Goal: Task Accomplishment & Management: Use online tool/utility

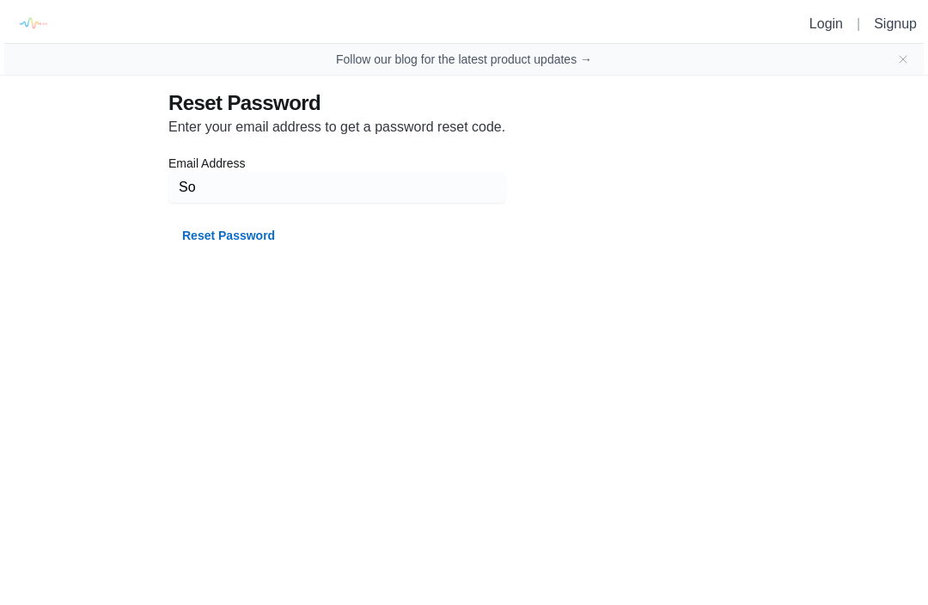
type input "S"
type input "sozsoko@gmail.com"
click at [221, 227] on button "Reset Password" at bounding box center [228, 235] width 120 height 31
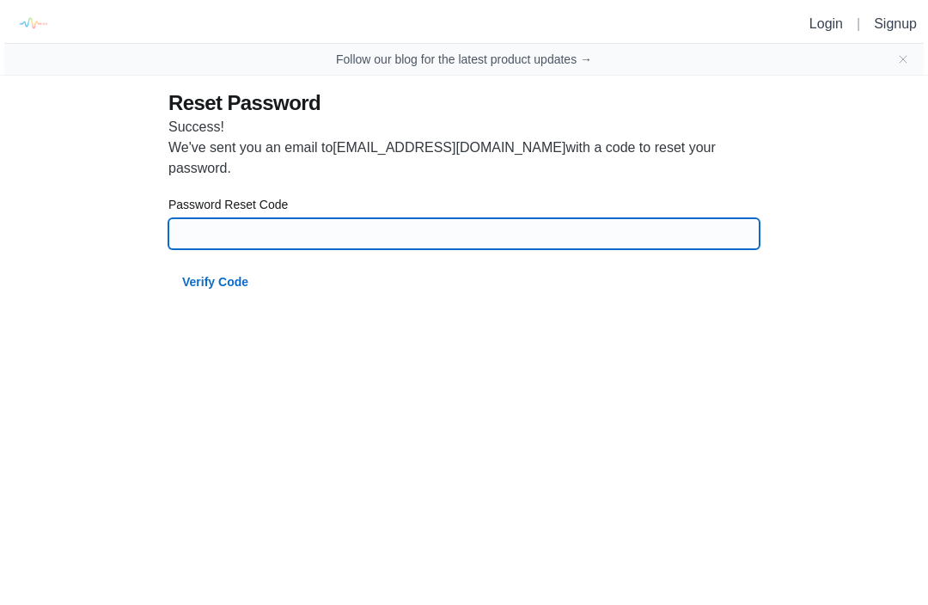
click at [367, 218] on input at bounding box center [464, 233] width 571 height 31
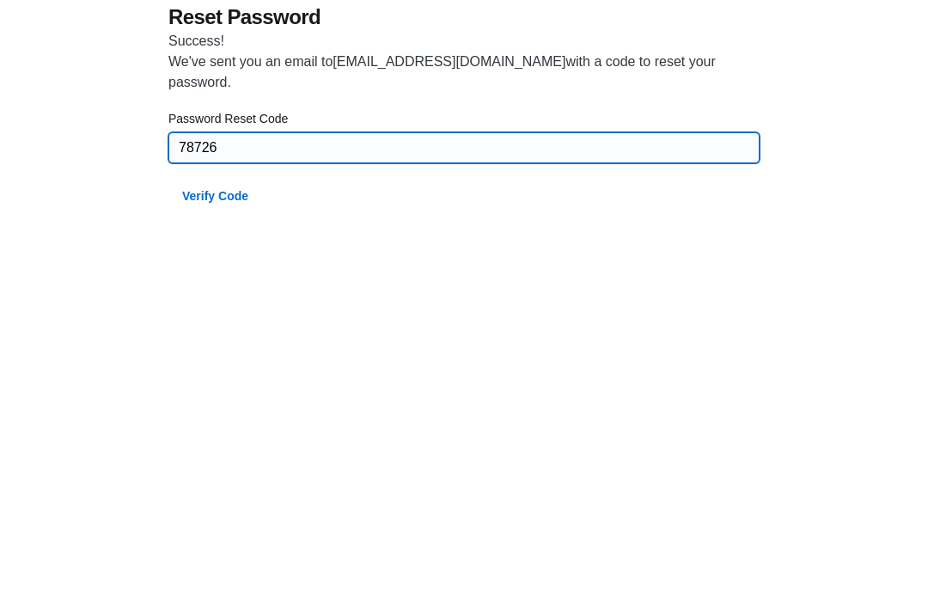
type input "78726"
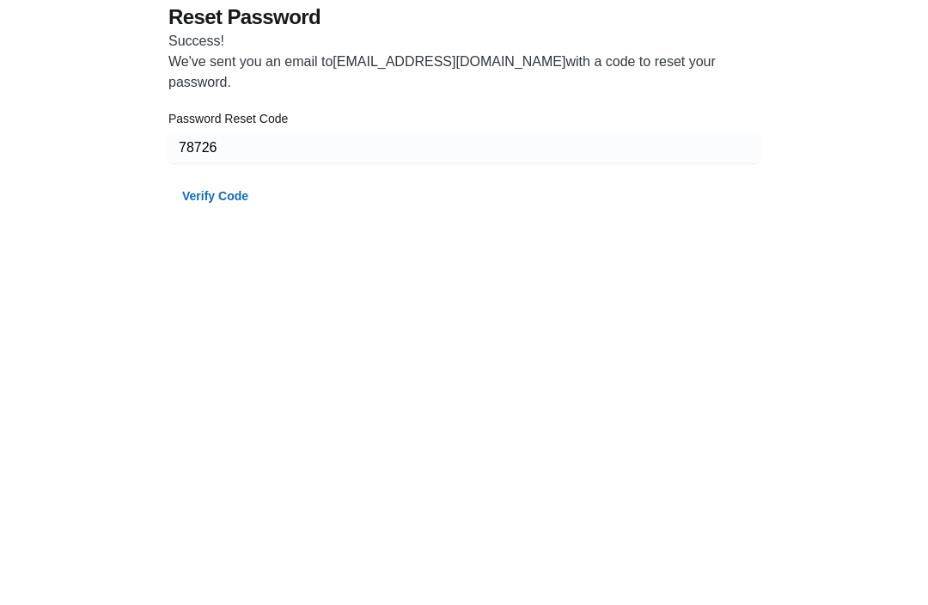
click at [203, 266] on button "Verify Code" at bounding box center [215, 281] width 94 height 31
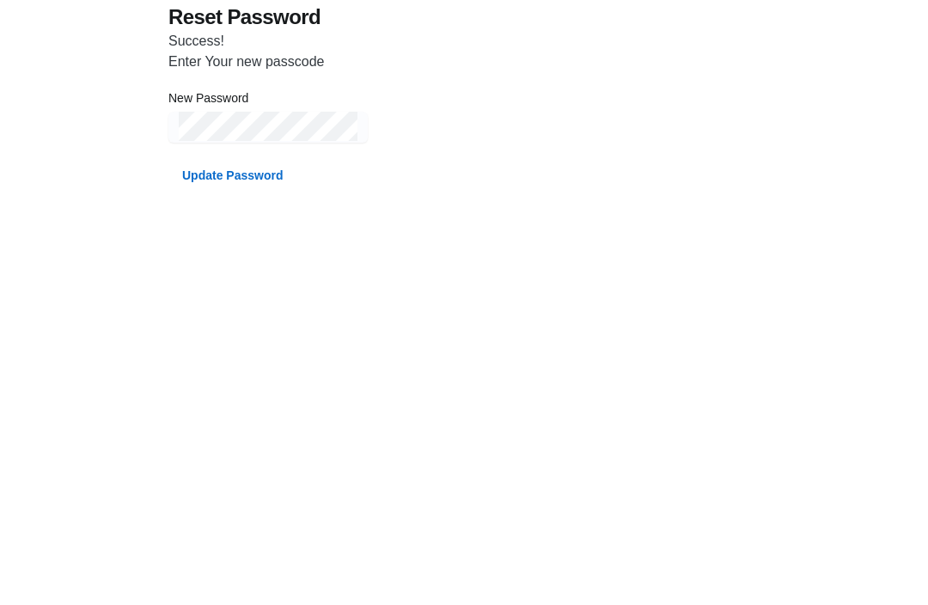
click at [218, 246] on button "Update Password" at bounding box center [232, 261] width 128 height 31
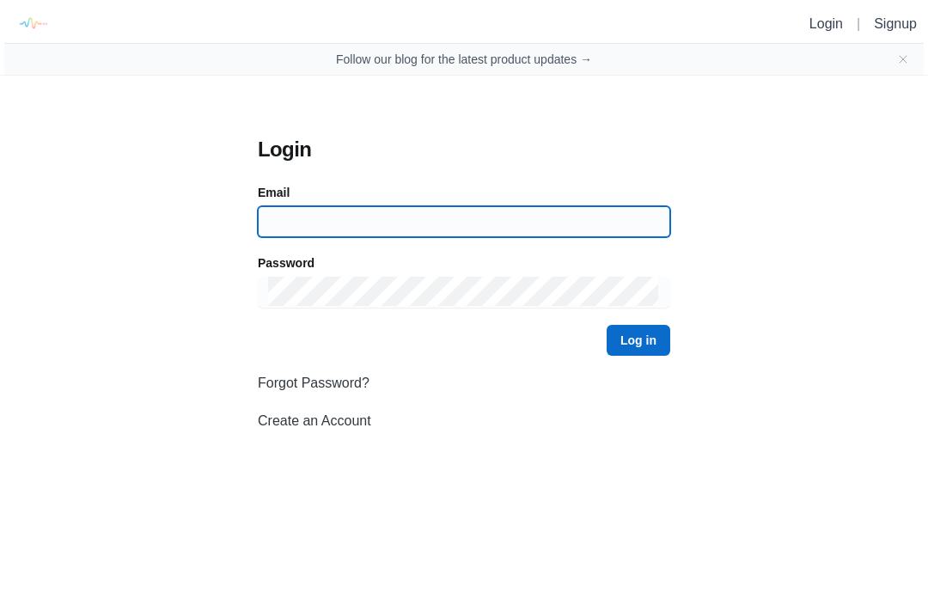
click at [297, 211] on input at bounding box center [464, 221] width 392 height 31
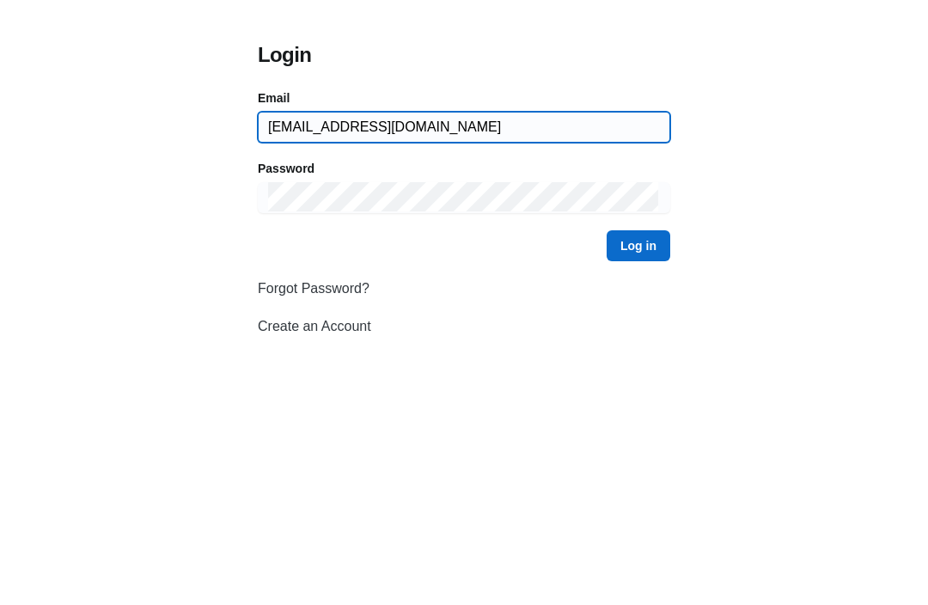
type input "sozsoko@gmail.com"
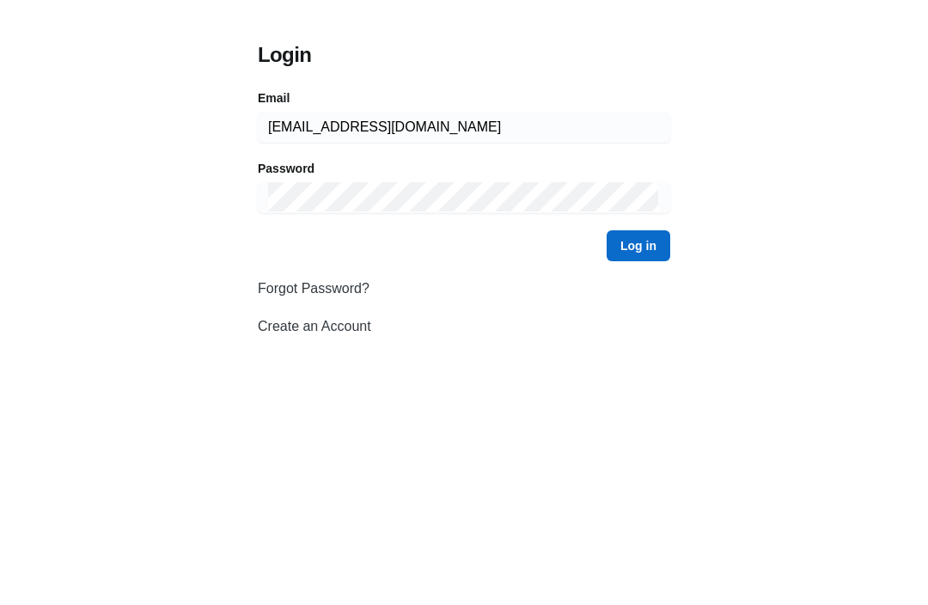
click at [648, 325] on button "Log in" at bounding box center [639, 340] width 64 height 31
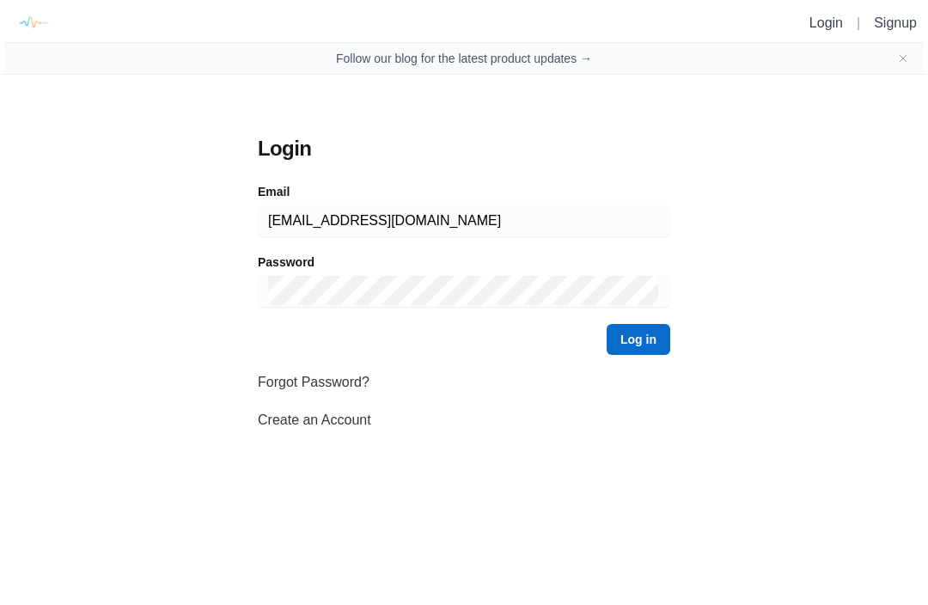
click at [635, 352] on button "Log in" at bounding box center [639, 340] width 64 height 31
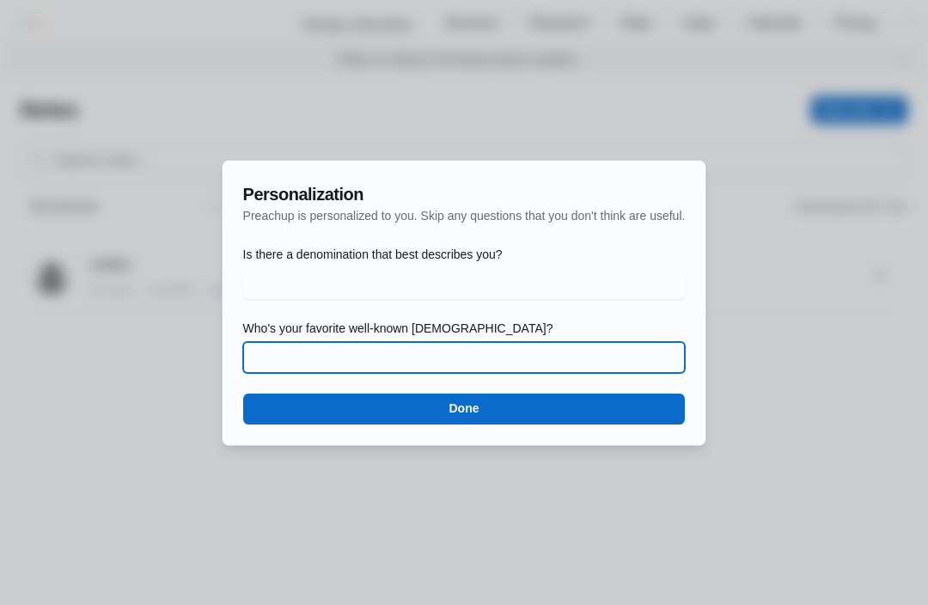
click at [279, 357] on input "Who's your favorite well-known preacher?" at bounding box center [465, 357] width 422 height 31
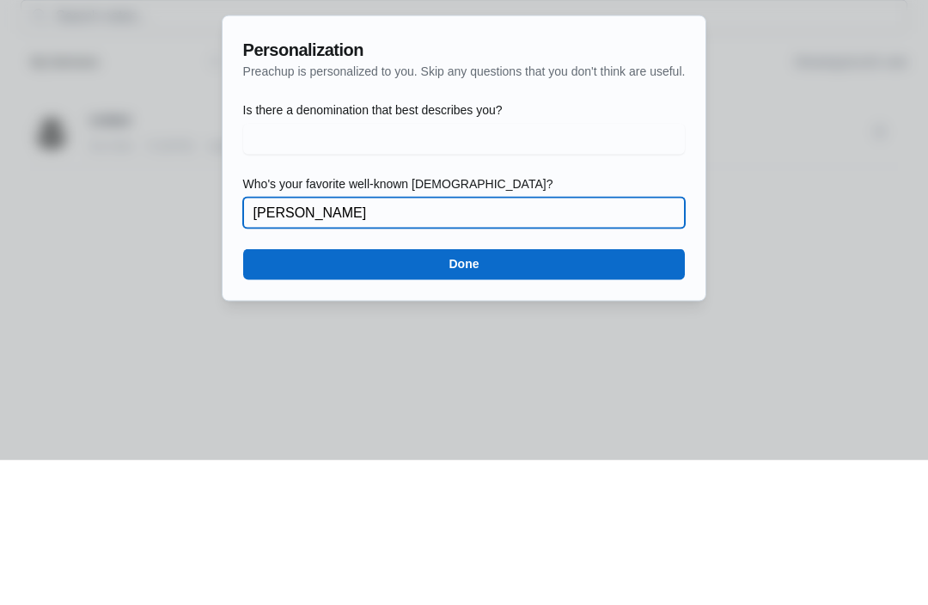
type input "Robert Madu"
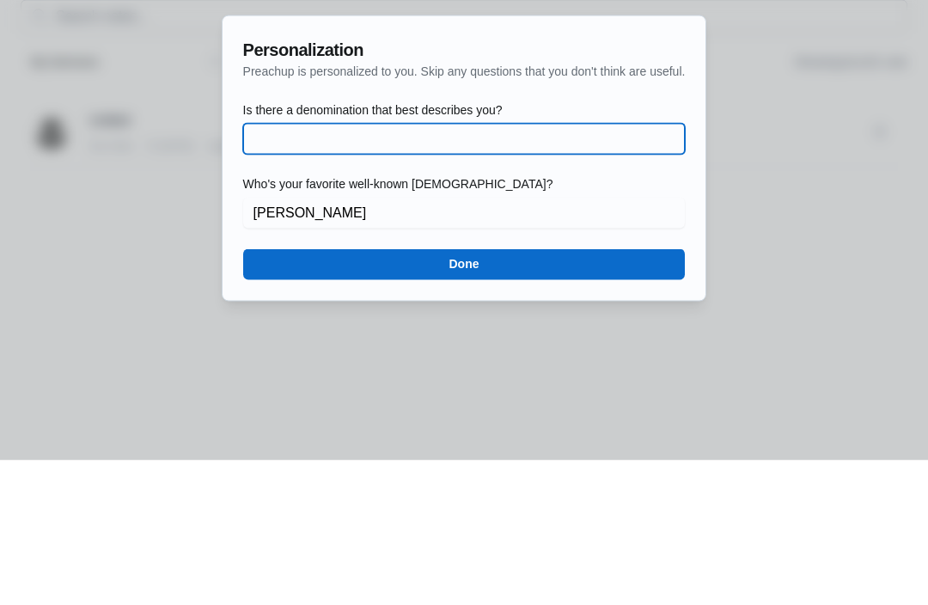
click at [260, 268] on input "Is there a denomination that best describes you?" at bounding box center [465, 283] width 422 height 31
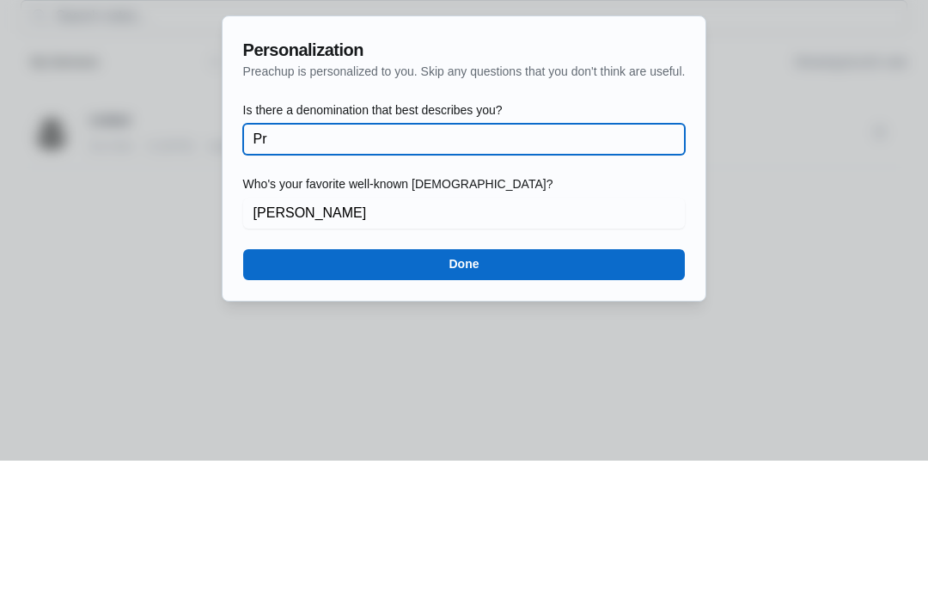
type input "P"
type input "Elshaddai praise centre"
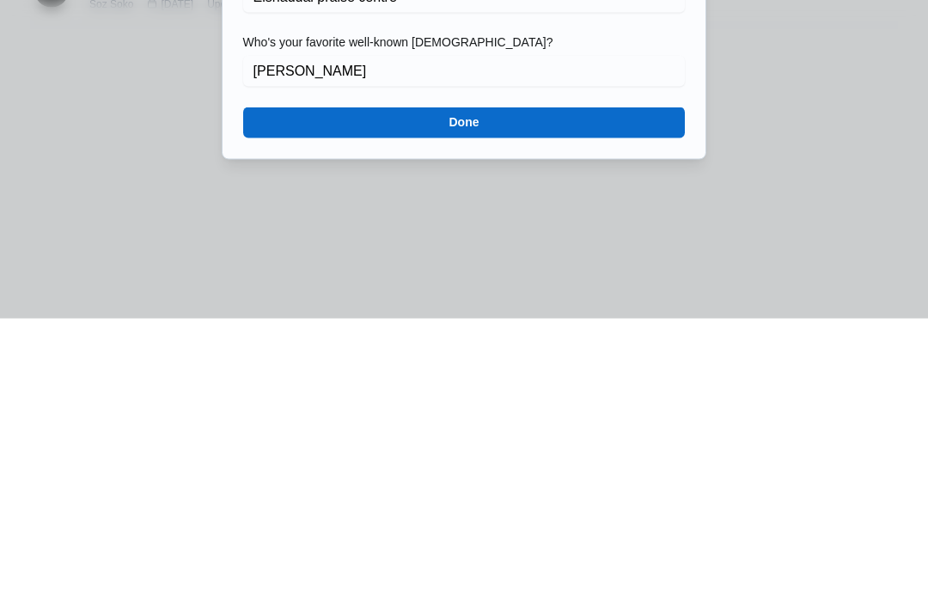
click at [303, 394] on button "Done" at bounding box center [464, 409] width 443 height 31
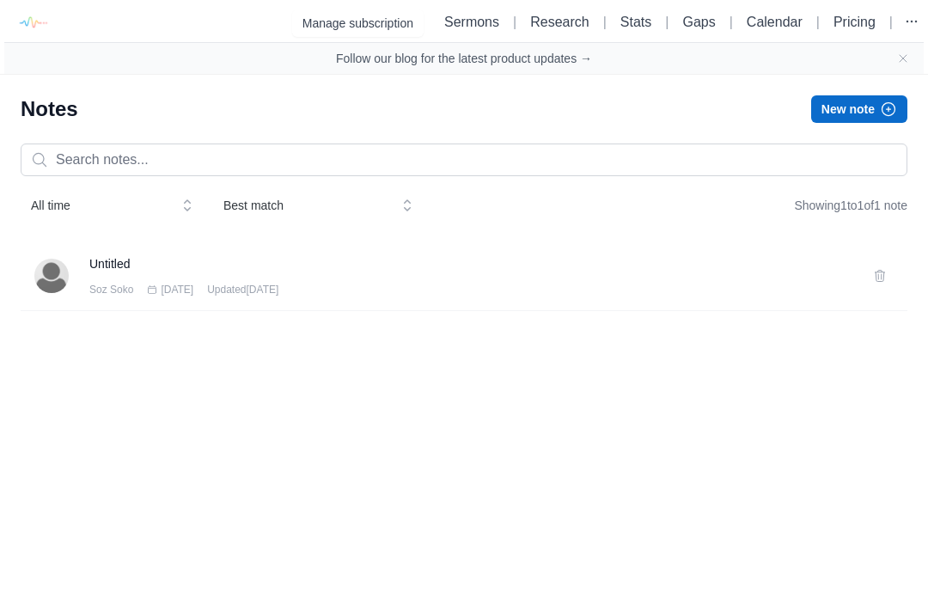
click at [851, 119] on button "New note" at bounding box center [859, 110] width 96 height 28
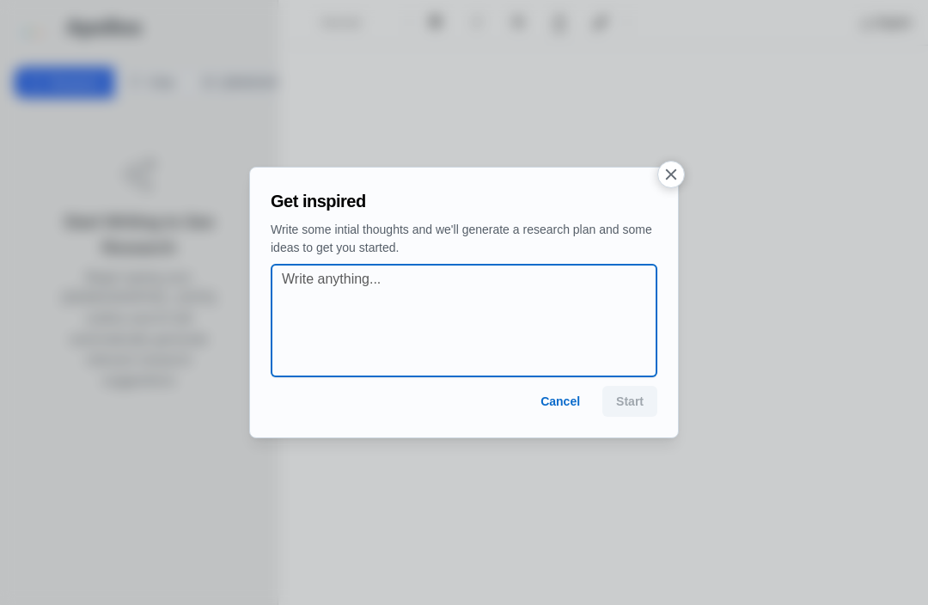
click at [523, 318] on textarea at bounding box center [469, 320] width 375 height 103
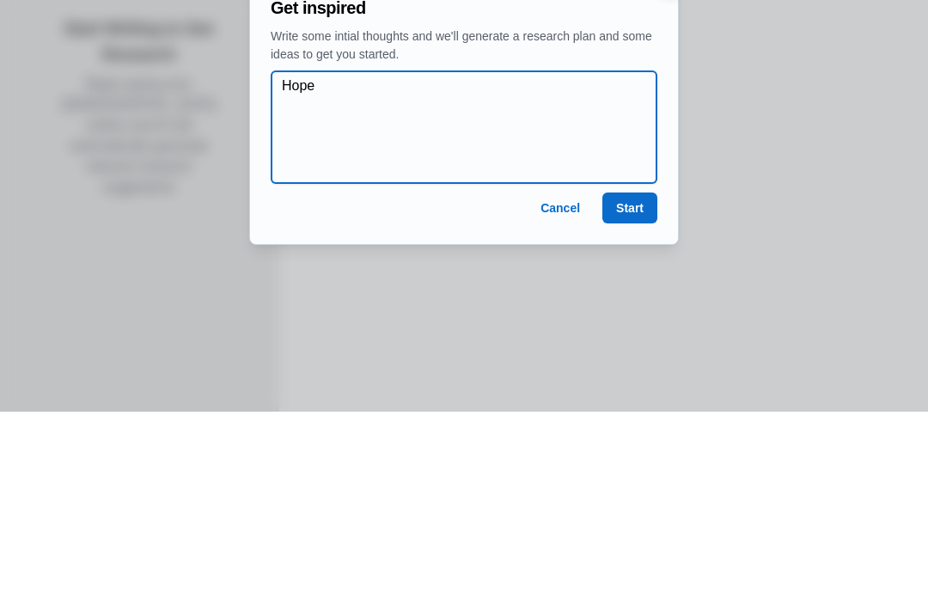
type textarea "Hope"
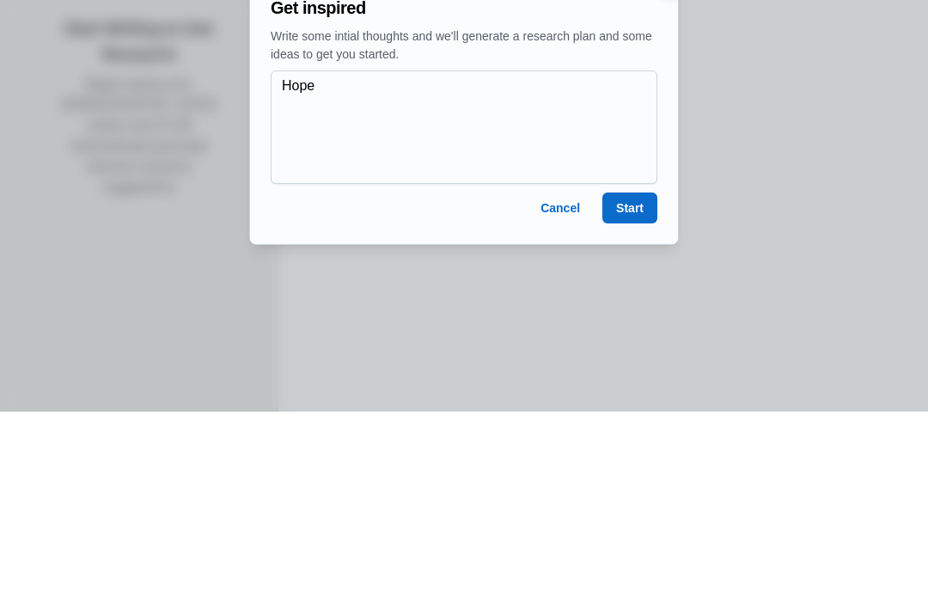
click at [648, 386] on button "Start" at bounding box center [629, 401] width 55 height 31
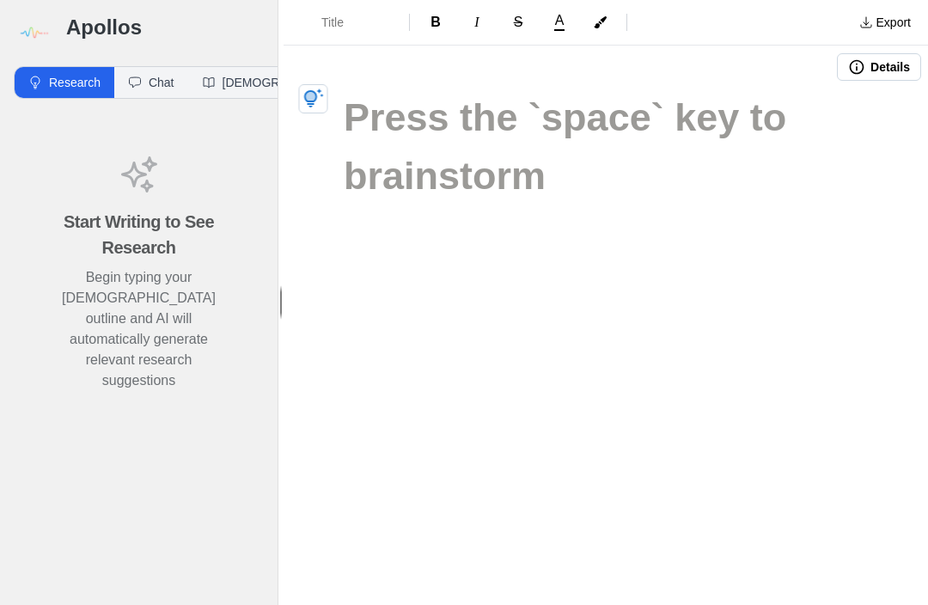
click at [559, 137] on h1 at bounding box center [606, 118] width 524 height 58
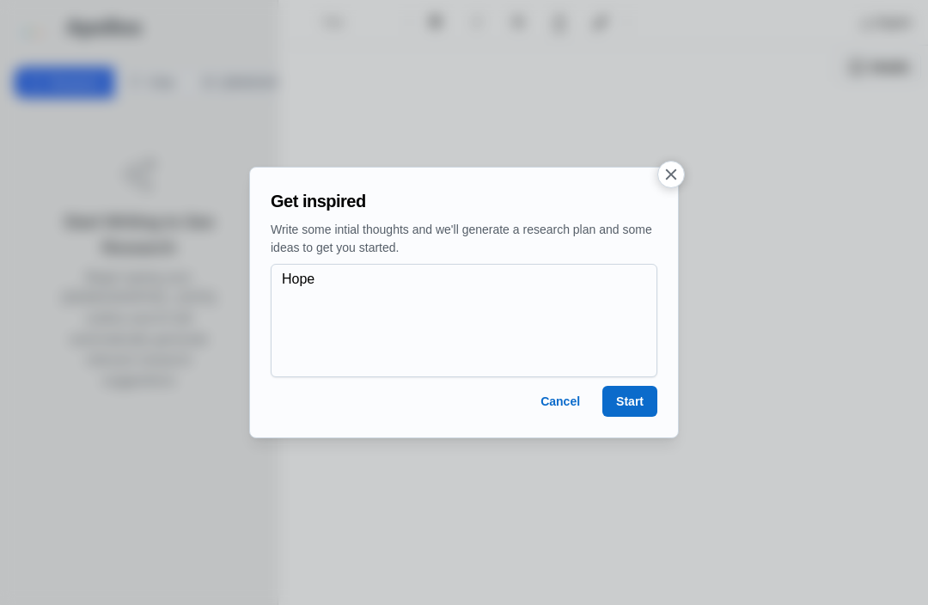
click at [634, 399] on button "Start" at bounding box center [629, 401] width 55 height 31
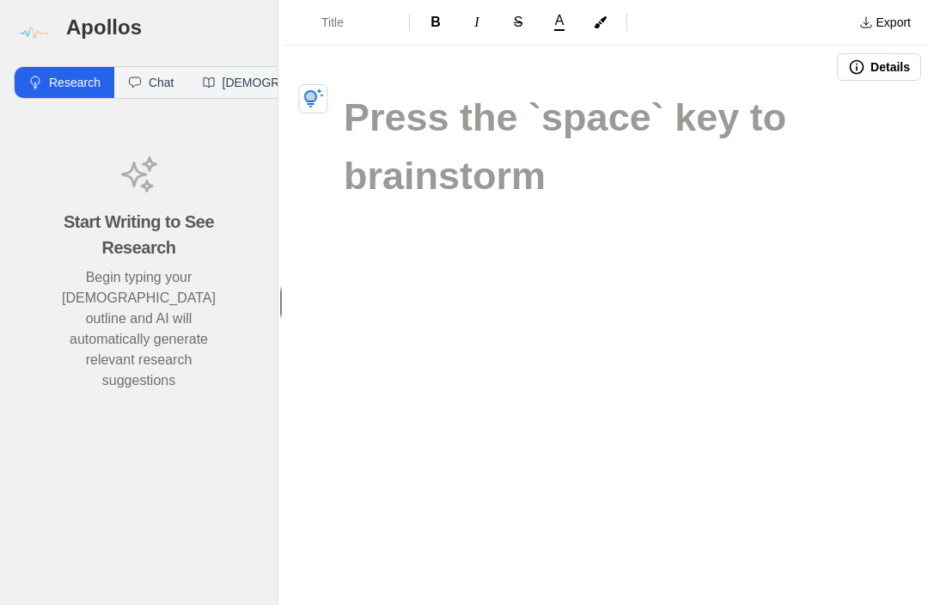
click at [842, 217] on div at bounding box center [606, 182] width 645 height 187
click at [718, 147] on h1 at bounding box center [606, 118] width 524 height 58
click at [562, 147] on h1 at bounding box center [606, 118] width 524 height 58
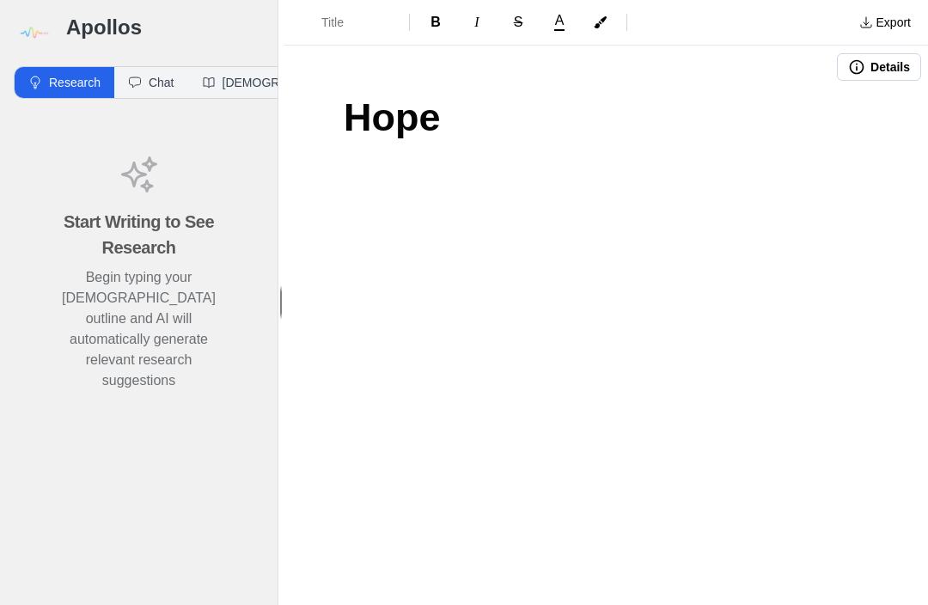
click at [835, 177] on div "Hope" at bounding box center [606, 182] width 645 height 187
click at [793, 174] on div "Hope" at bounding box center [606, 182] width 645 height 187
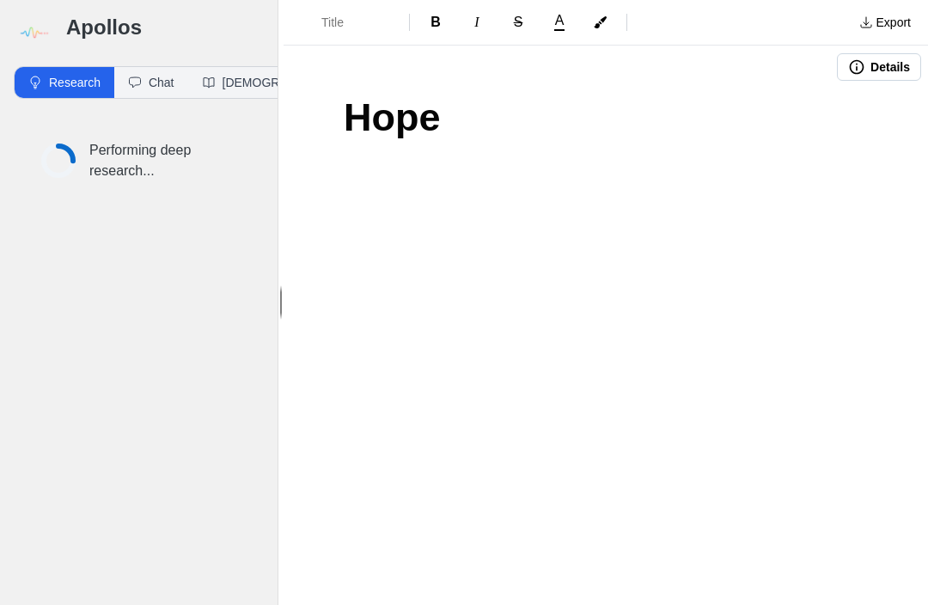
click at [568, 146] on div "Hope" at bounding box center [606, 182] width 645 height 187
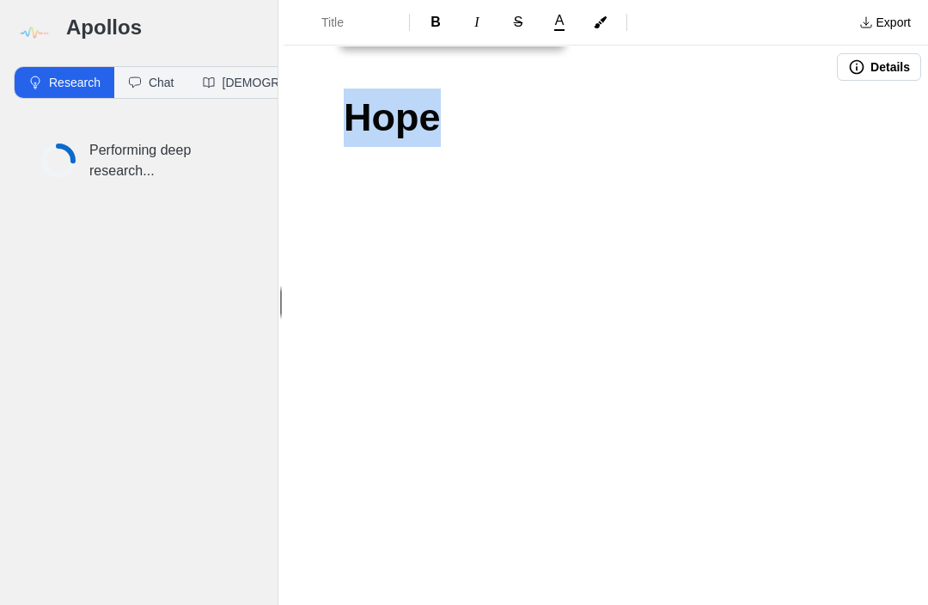
click at [696, 154] on div "Hope" at bounding box center [606, 182] width 645 height 187
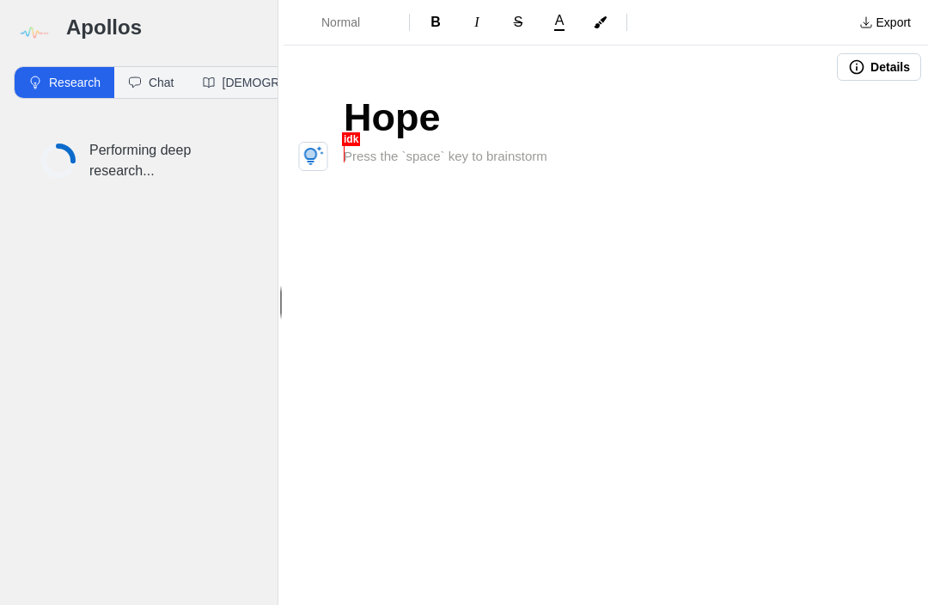
click at [786, 193] on div "Hope" at bounding box center [606, 192] width 645 height 206
click at [235, 76] on button "[DEMOGRAPHIC_DATA]" at bounding box center [279, 82] width 183 height 31
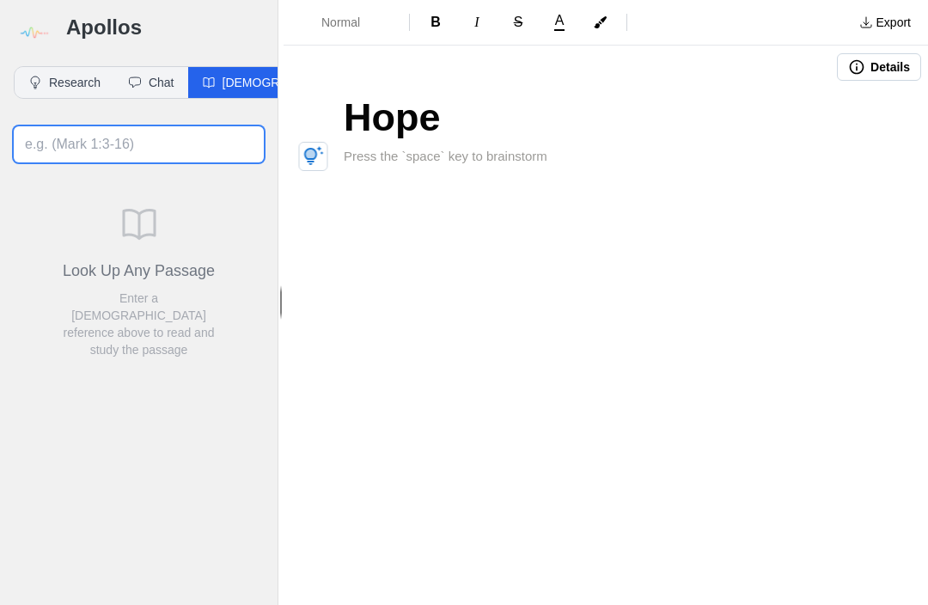
click at [103, 138] on input at bounding box center [139, 144] width 250 height 36
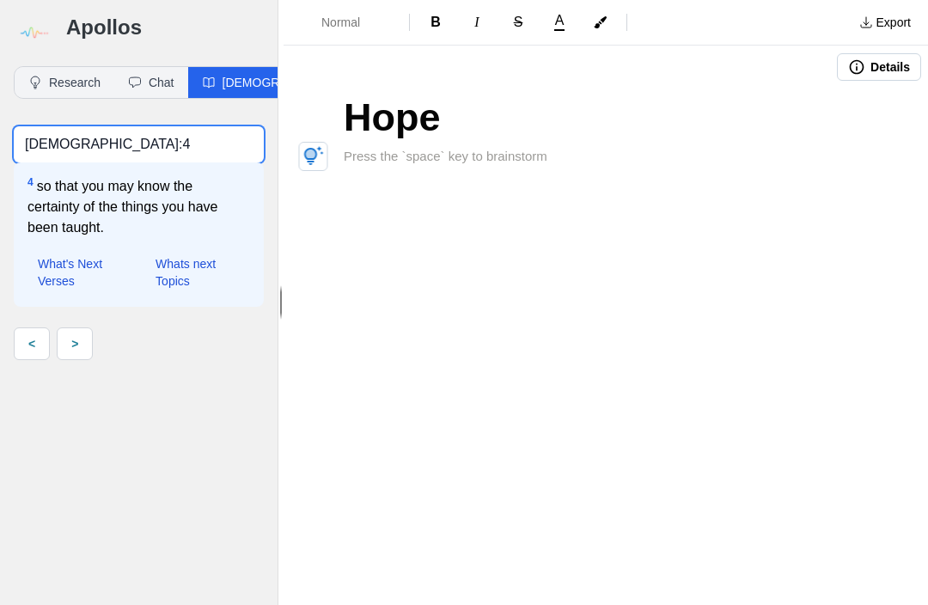
type input "Luke 1:4"
click at [356, 234] on div "Hope" at bounding box center [606, 192] width 645 height 206
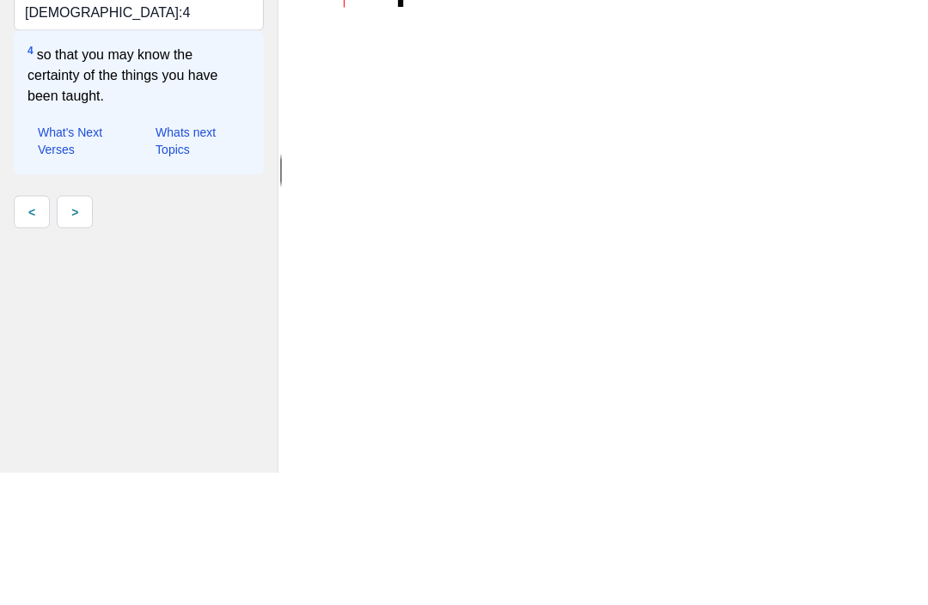
click at [180, 252] on button "Whats next Topics" at bounding box center [197, 272] width 105 height 41
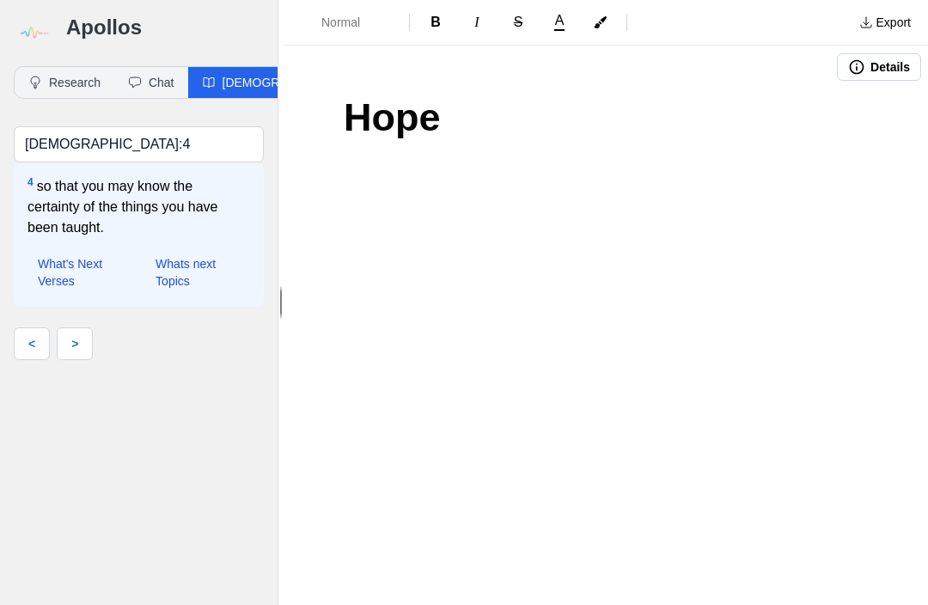
click at [153, 83] on button "Chat" at bounding box center [151, 82] width 74 height 31
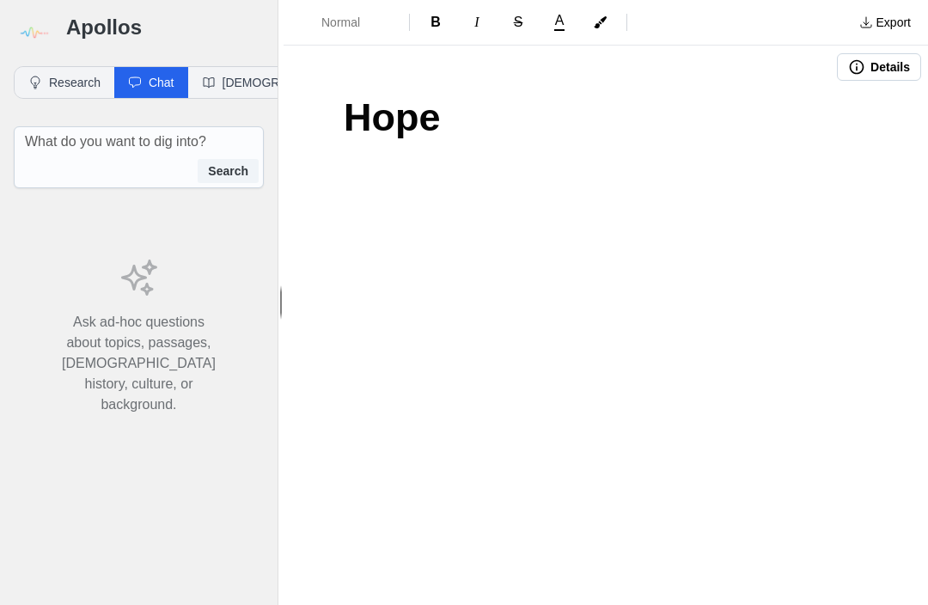
click at [72, 86] on button "Research" at bounding box center [65, 82] width 100 height 31
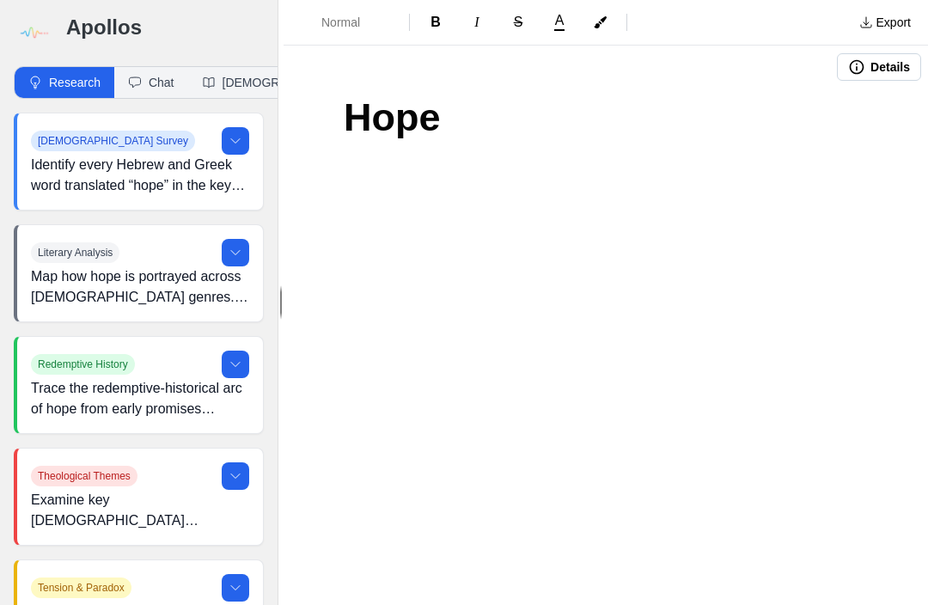
click at [239, 131] on button at bounding box center [236, 141] width 28 height 28
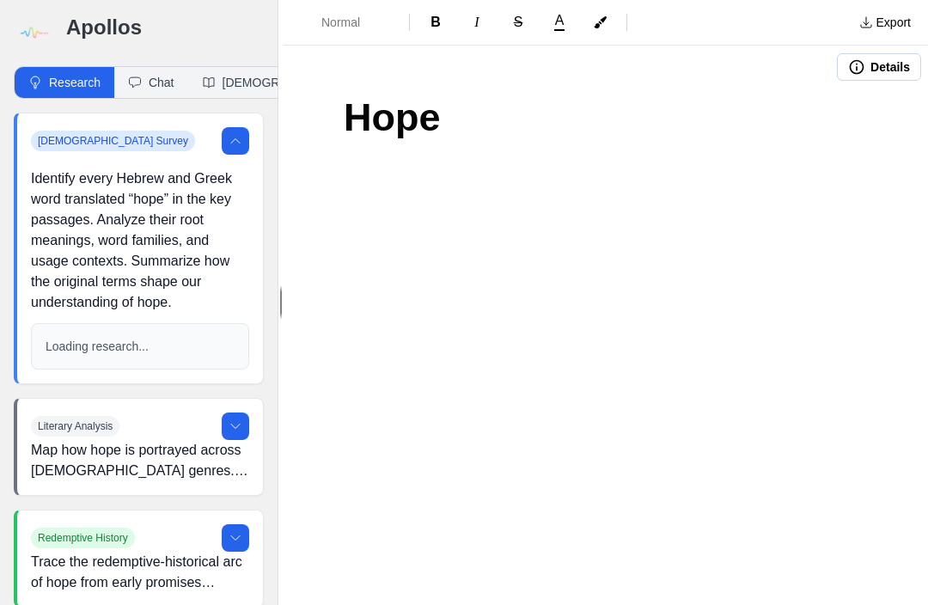
click at [82, 347] on p "Loading research..." at bounding box center [140, 346] width 189 height 17
click at [82, 339] on p "Loading research..." at bounding box center [140, 346] width 189 height 17
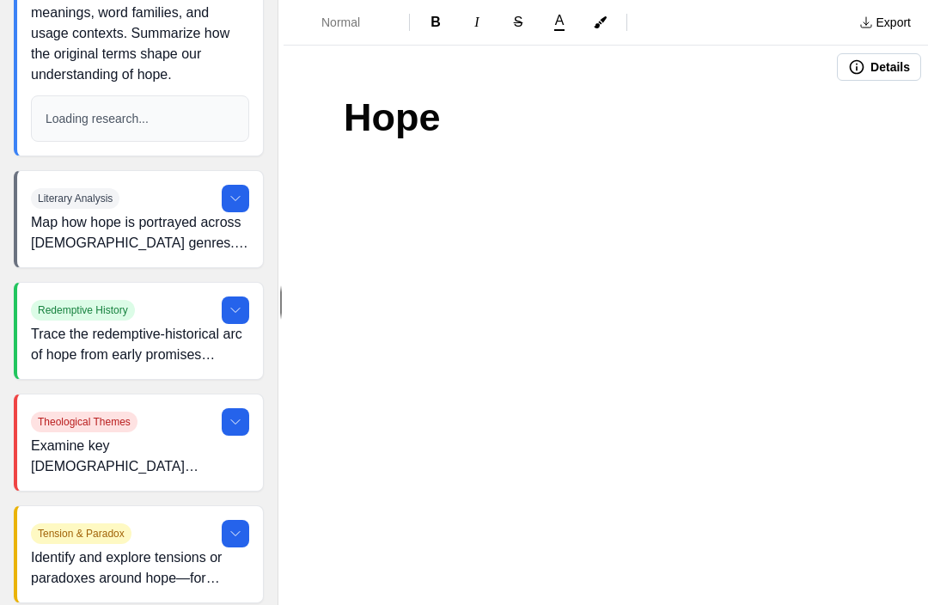
scroll to position [229, 0]
click at [242, 196] on button at bounding box center [236, 198] width 28 height 28
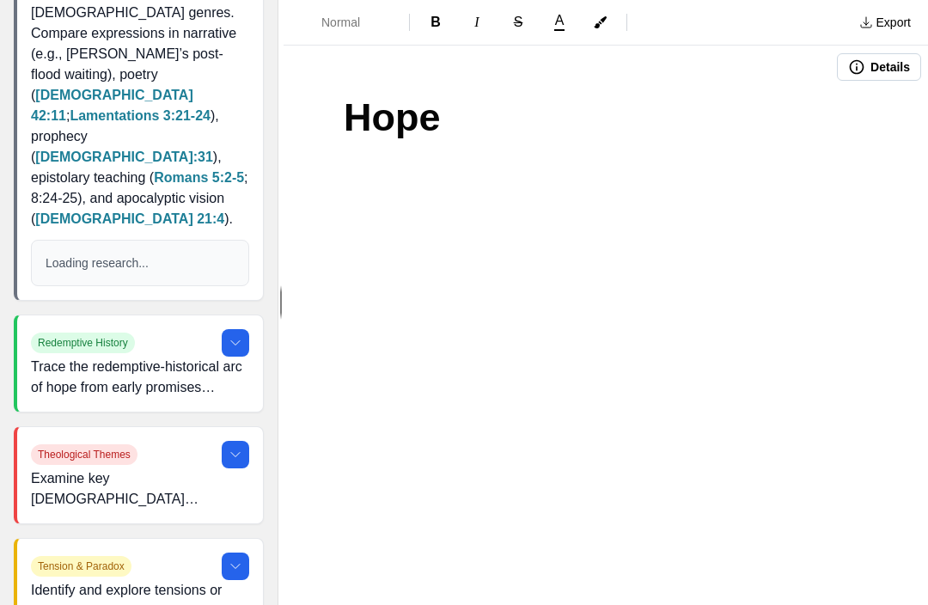
scroll to position [474, 0]
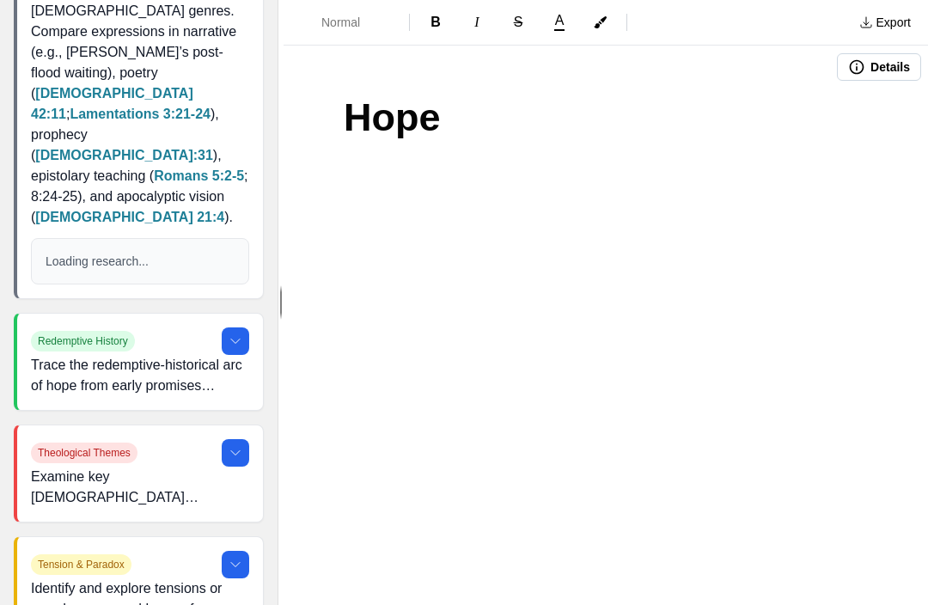
click at [229, 327] on button at bounding box center [236, 341] width 28 height 28
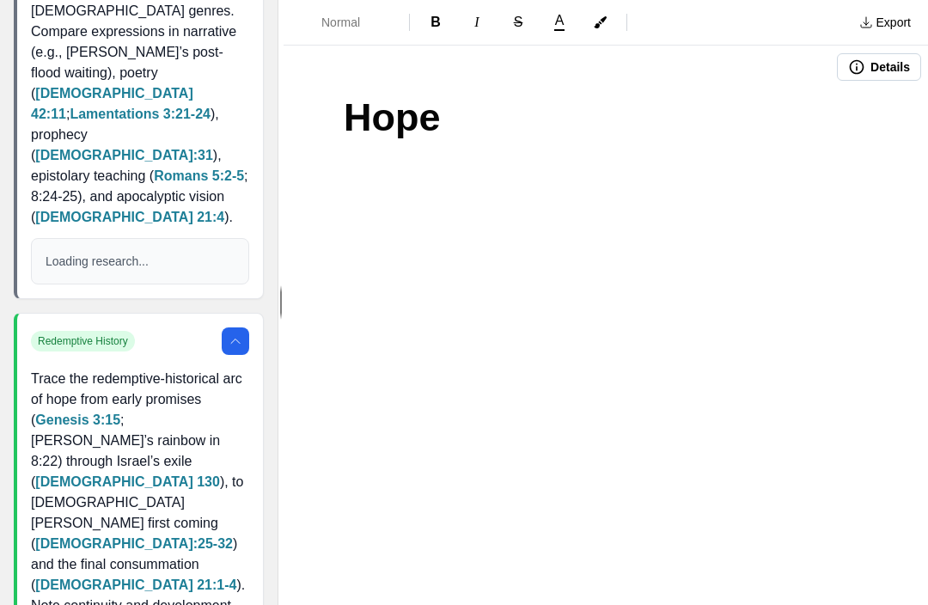
click at [450, 108] on h1 "Hope" at bounding box center [606, 118] width 524 height 58
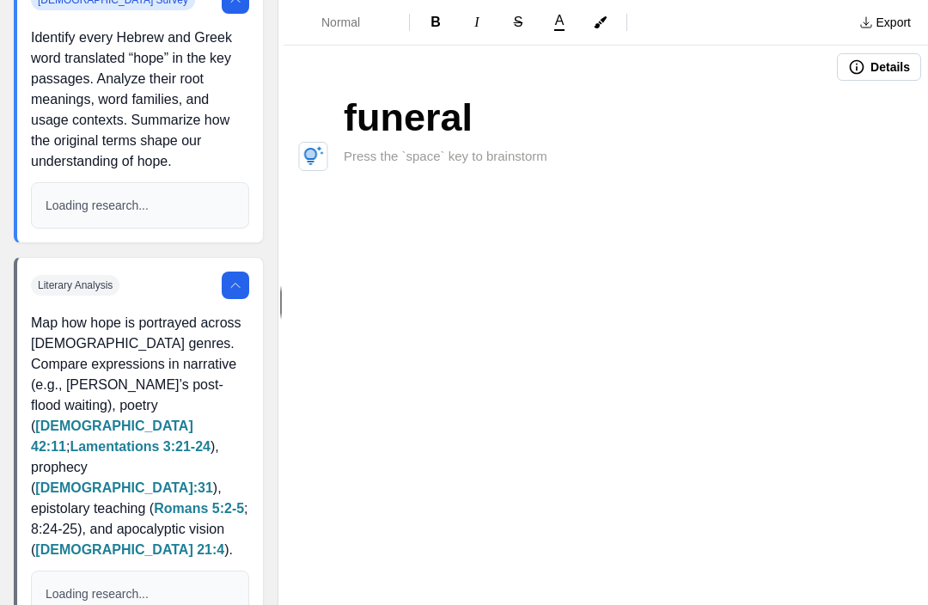
scroll to position [184, 0]
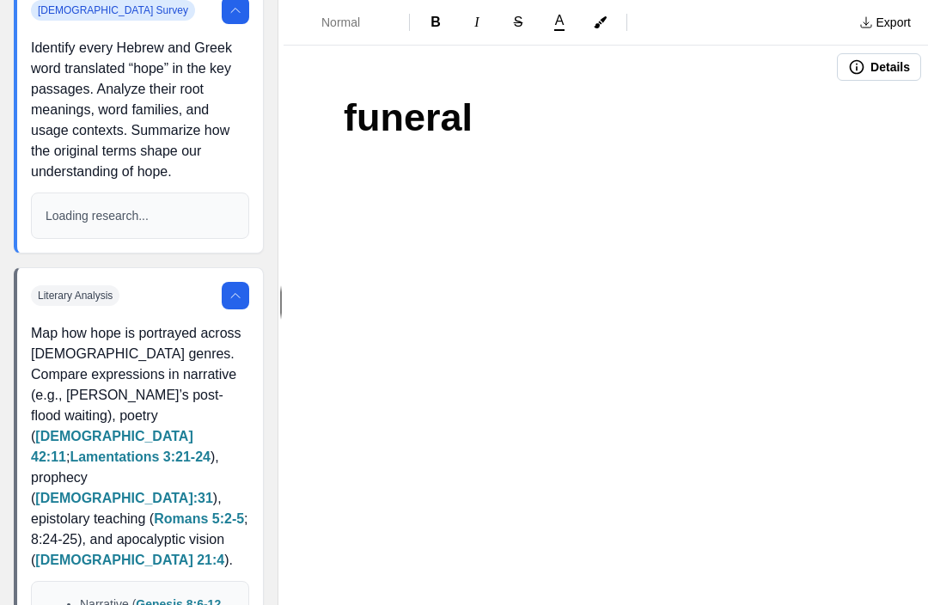
click at [805, 176] on p at bounding box center [606, 185] width 524 height 77
click at [517, 95] on h1 "funeral" at bounding box center [606, 118] width 524 height 58
click at [321, 156] on icon "button" at bounding box center [313, 156] width 21 height 21
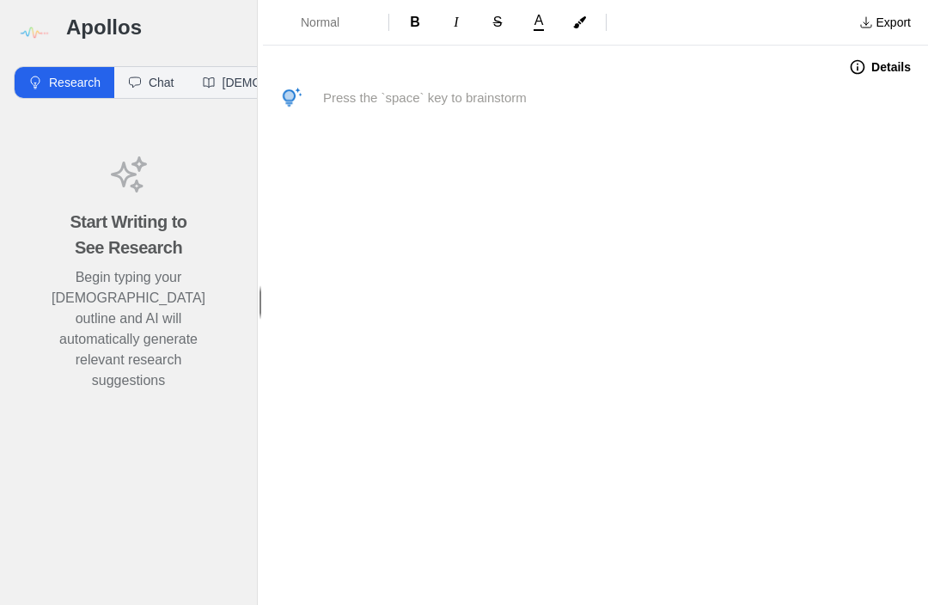
scroll to position [1, 0]
click at [147, 178] on icon at bounding box center [128, 174] width 41 height 41
click at [171, 82] on button "Chat" at bounding box center [151, 82] width 74 height 31
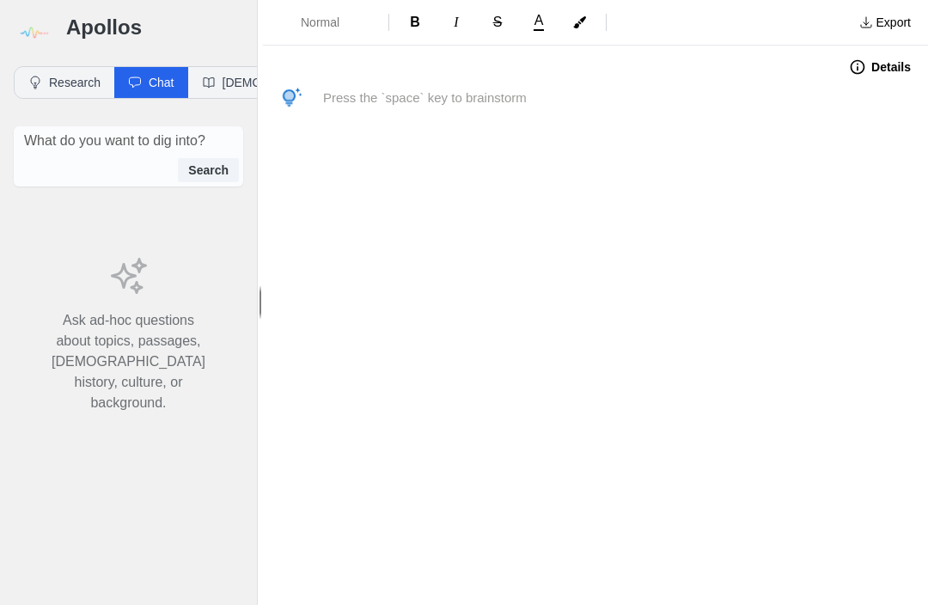
click at [101, 77] on button "Research" at bounding box center [65, 82] width 100 height 31
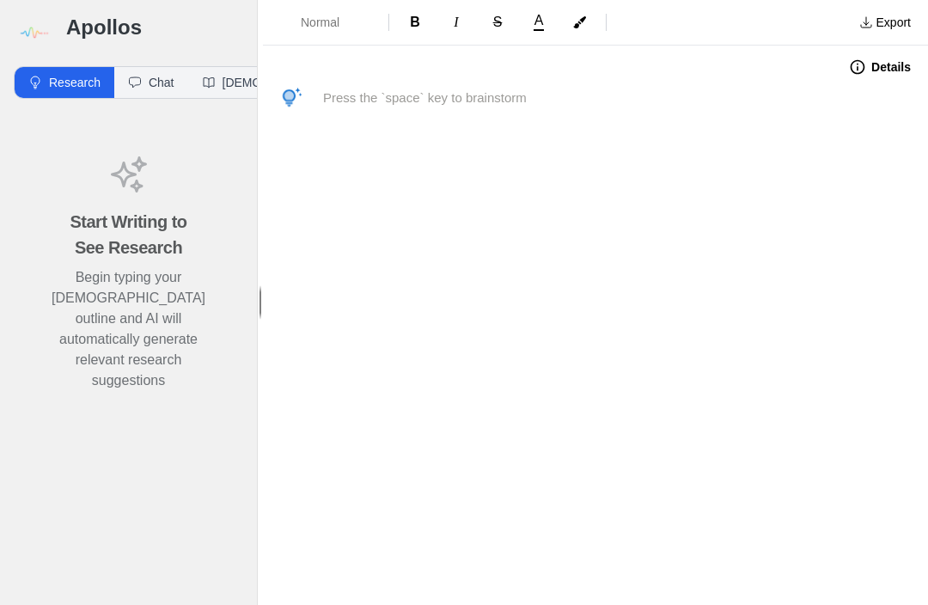
scroll to position [0, 0]
click at [237, 81] on button "[DEMOGRAPHIC_DATA]" at bounding box center [279, 82] width 183 height 31
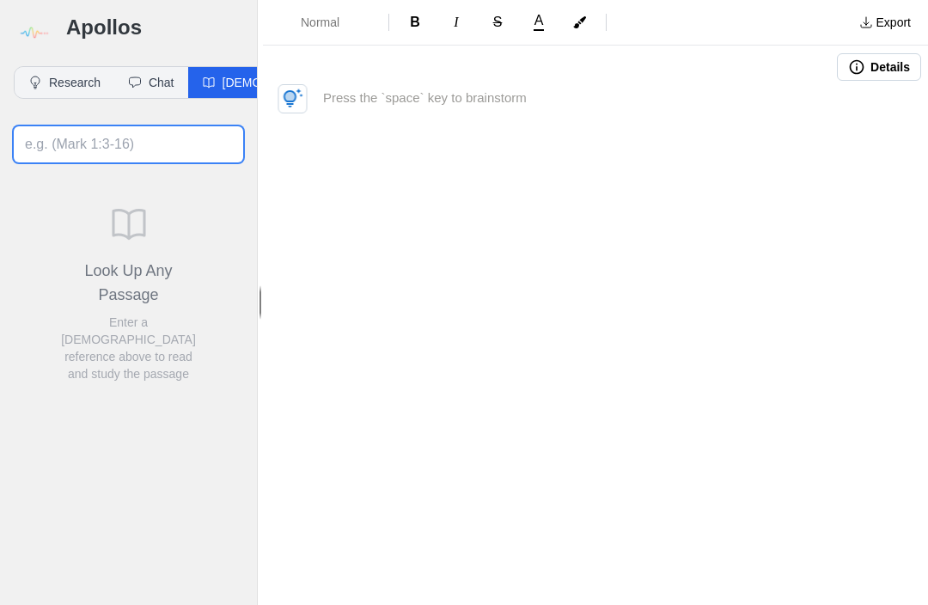
click at [191, 149] on input at bounding box center [128, 144] width 229 height 36
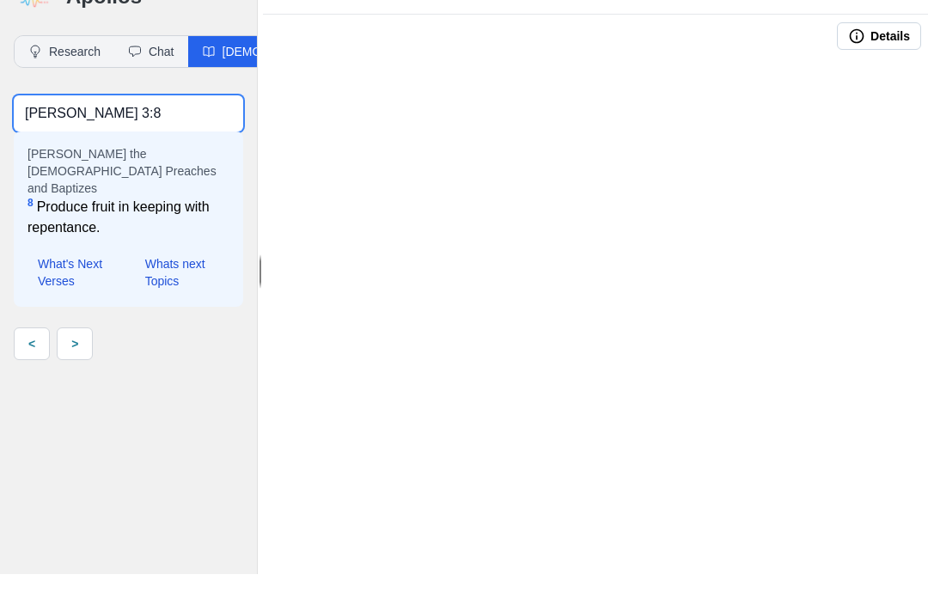
type input "Matthew 3:8"
click at [79, 283] on button "What's Next Verses" at bounding box center [78, 303] width 101 height 41
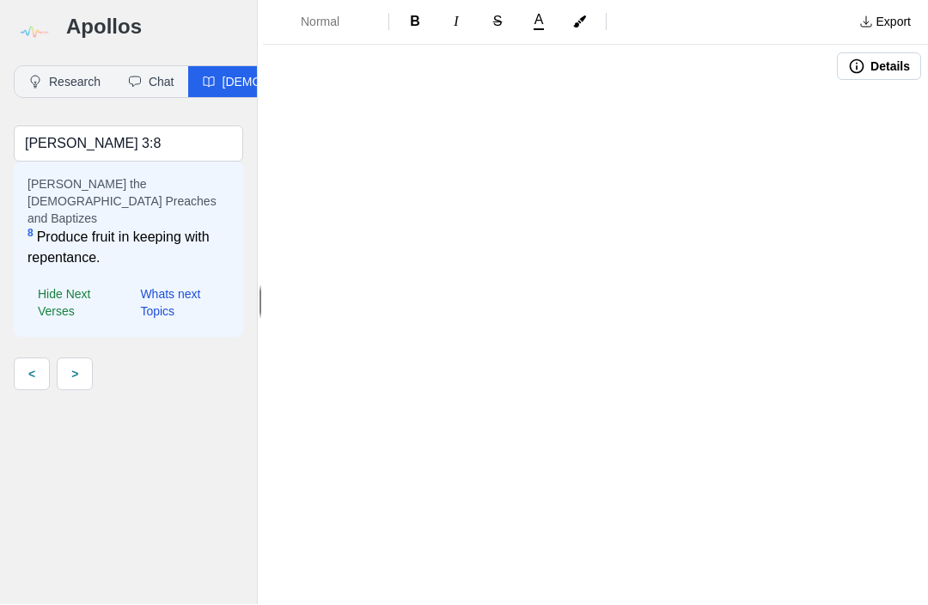
click at [89, 362] on link ">" at bounding box center [75, 374] width 36 height 33
click at [80, 358] on link ">" at bounding box center [75, 374] width 36 height 33
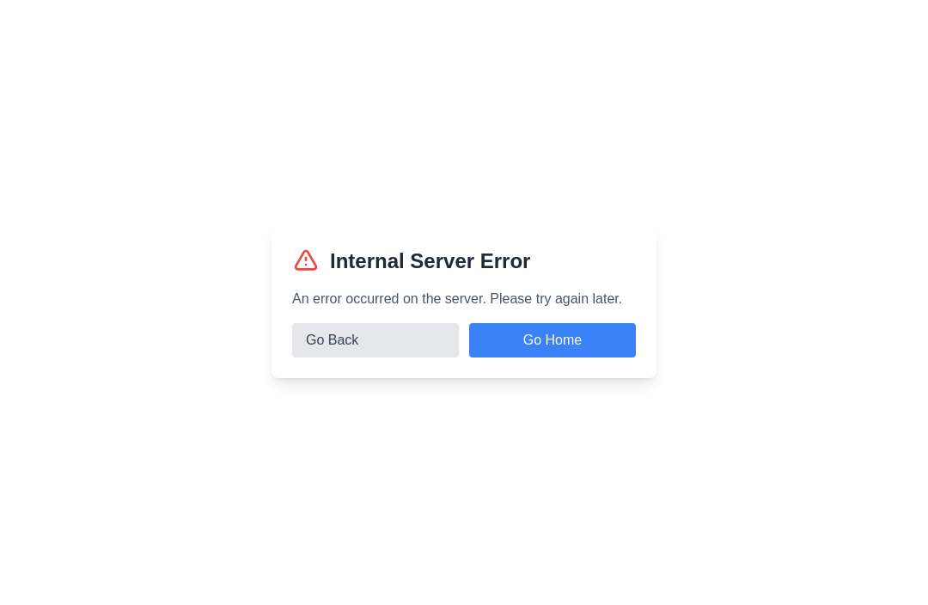
click at [377, 358] on button "Go Back" at bounding box center [375, 340] width 167 height 34
